Goal: Task Accomplishment & Management: Complete application form

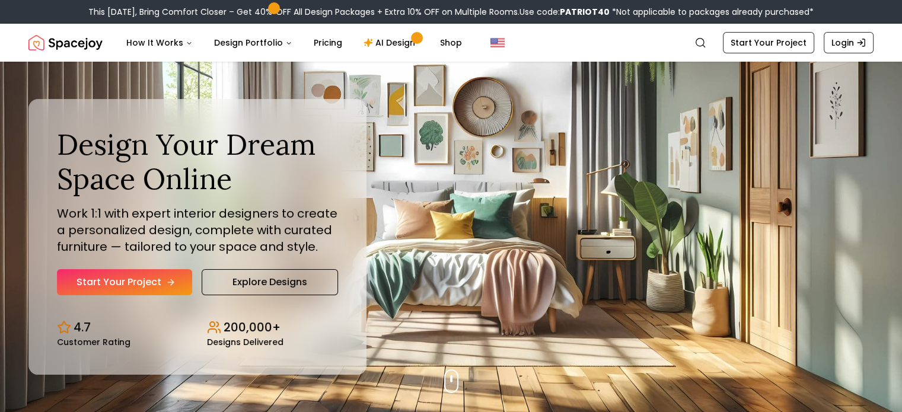
click at [128, 281] on link "Start Your Project" at bounding box center [124, 282] width 135 height 26
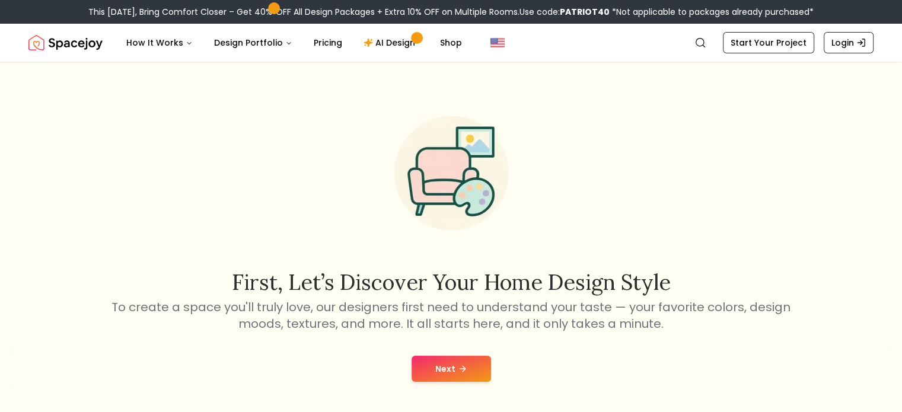
click at [439, 369] on button "Next" at bounding box center [451, 369] width 79 height 26
